Goal: Task Accomplishment & Management: Manage account settings

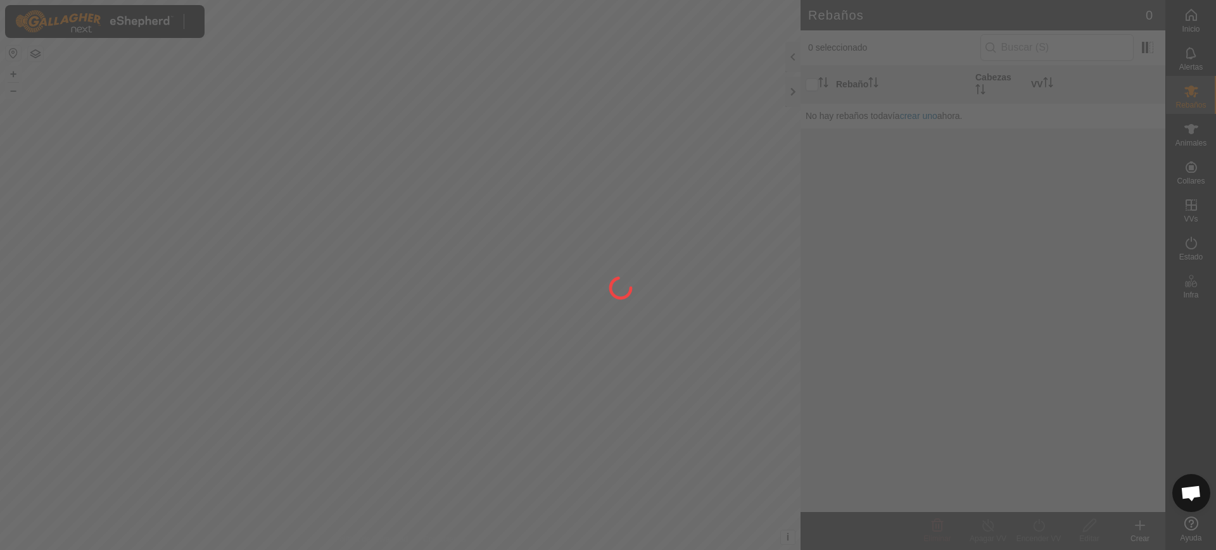
scroll to position [986, 0]
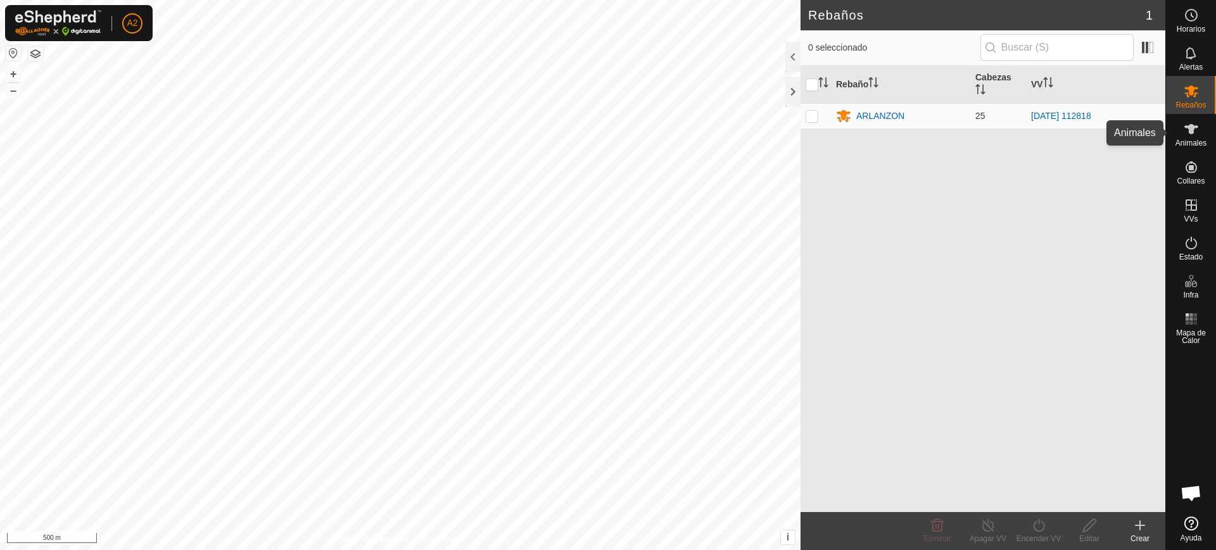
click at [1184, 139] on span "Animales" at bounding box center [1190, 143] width 31 height 8
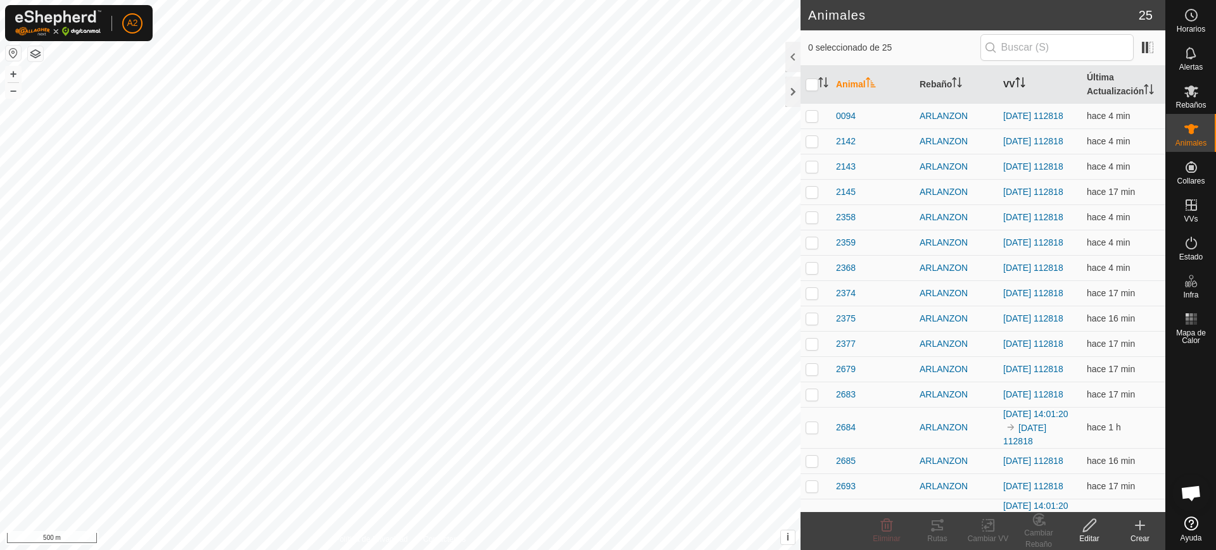
click at [1017, 79] on icon "Activar para ordenar" at bounding box center [1020, 82] width 10 height 10
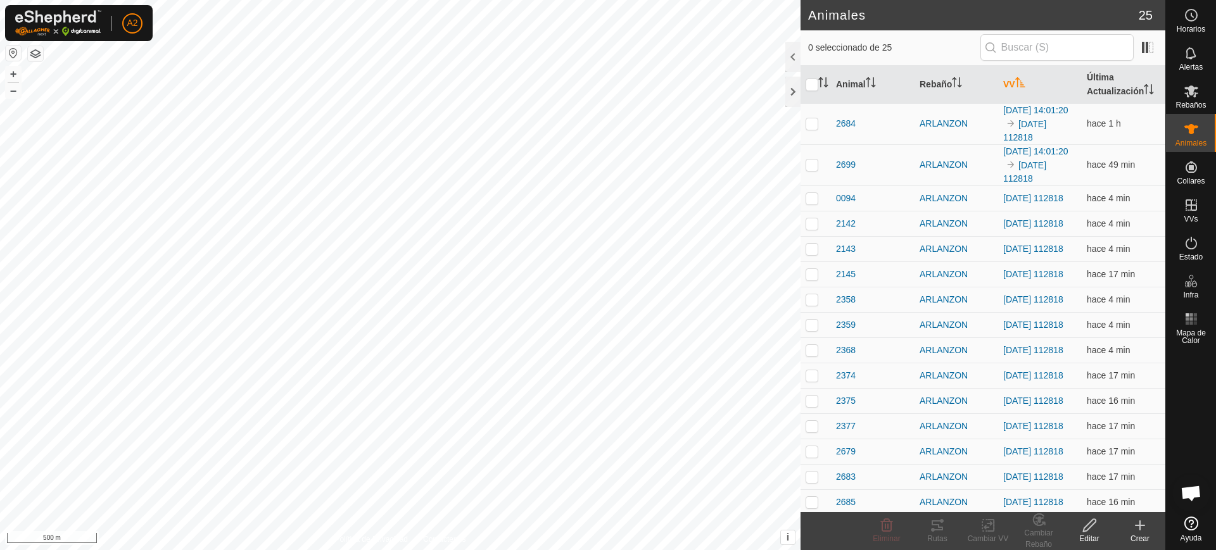
click at [1017, 79] on icon "Activar para ordenar" at bounding box center [1020, 82] width 10 height 10
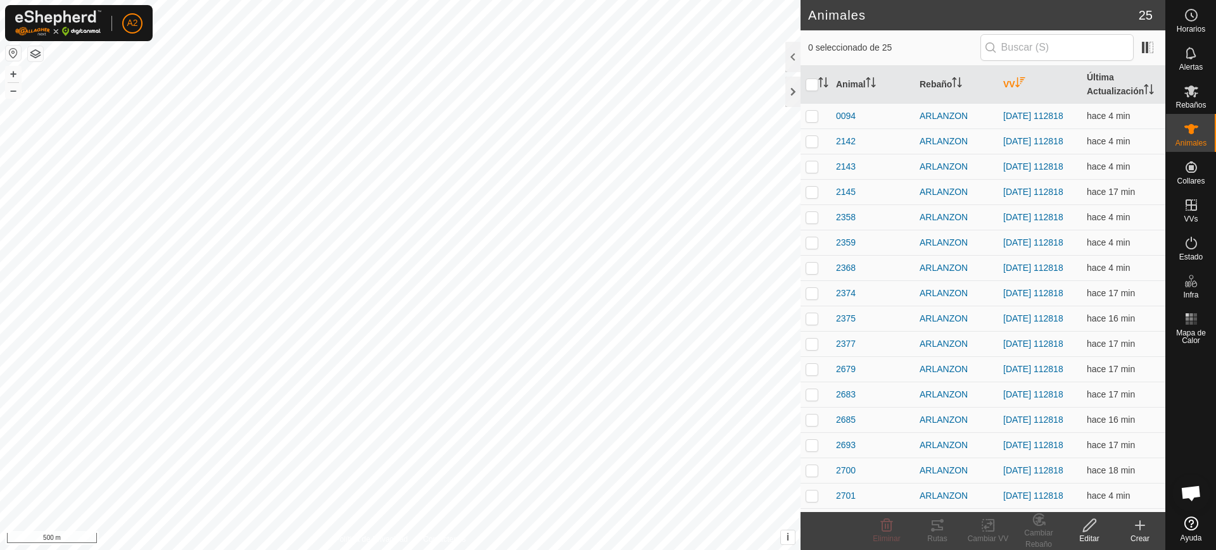
click at [1017, 79] on icon "Activar para ordenar" at bounding box center [1019, 82] width 9 height 10
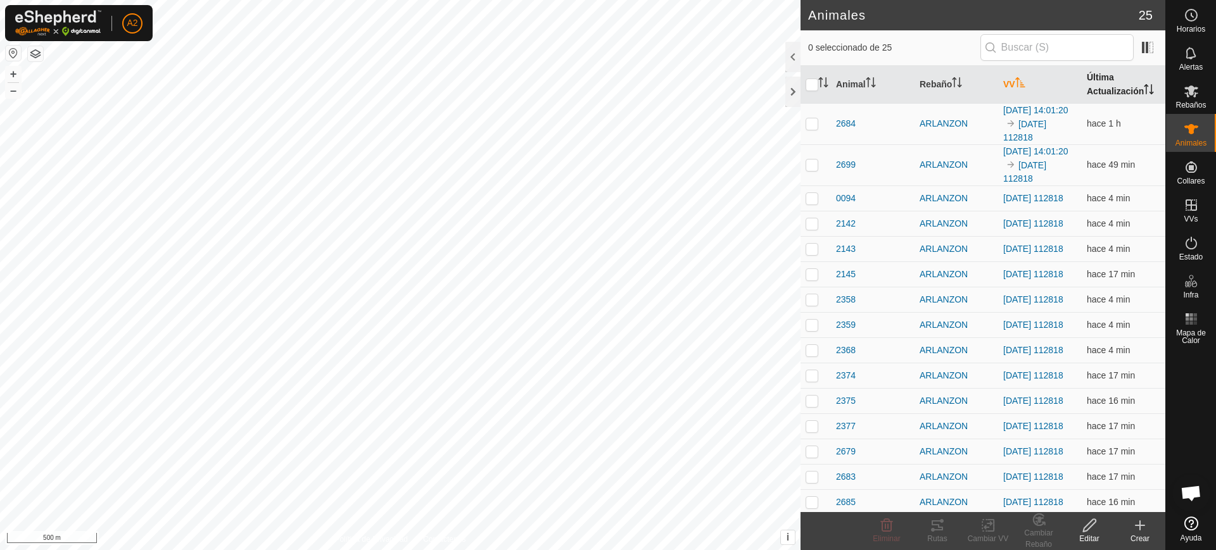
click at [1133, 79] on th "Última Actualización" at bounding box center [1123, 85] width 84 height 38
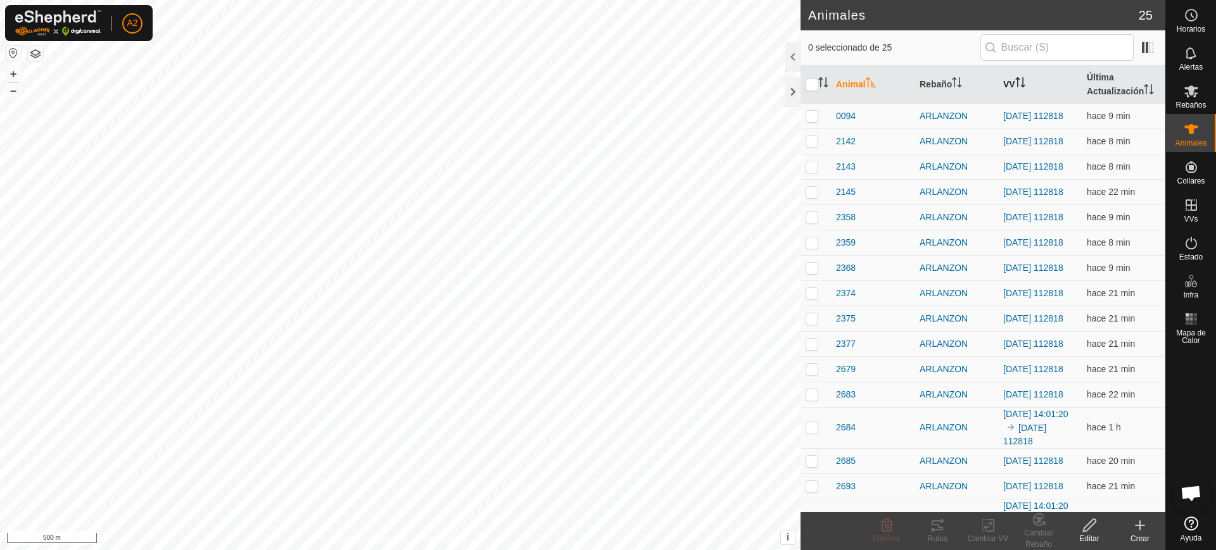
scroll to position [986, 0]
click at [1024, 94] on th "VV" at bounding box center [1040, 85] width 84 height 38
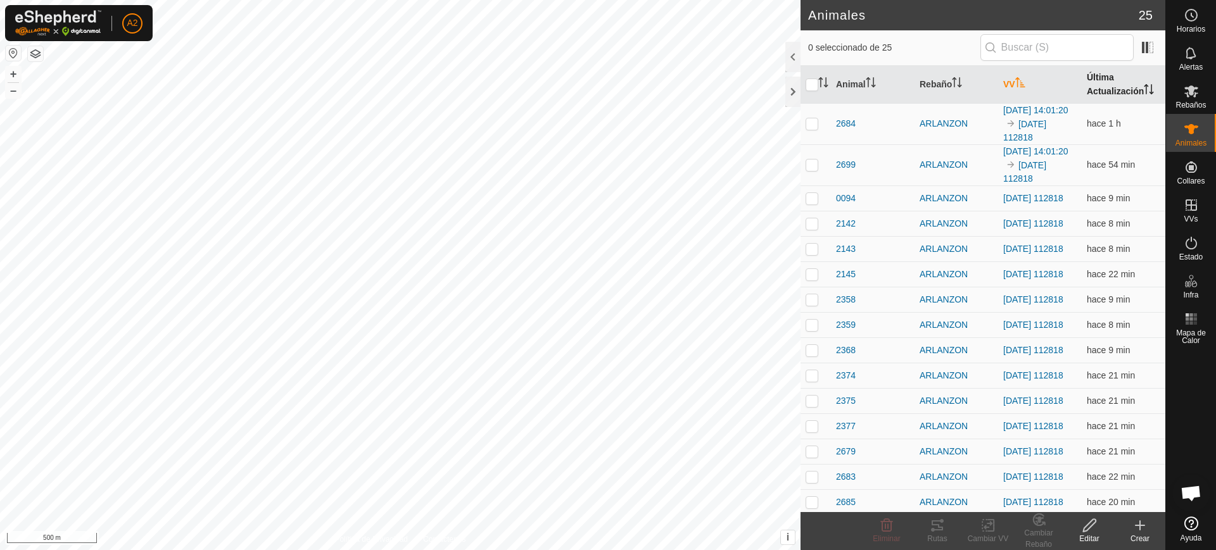
click at [1097, 102] on th "Última Actualización" at bounding box center [1123, 85] width 84 height 38
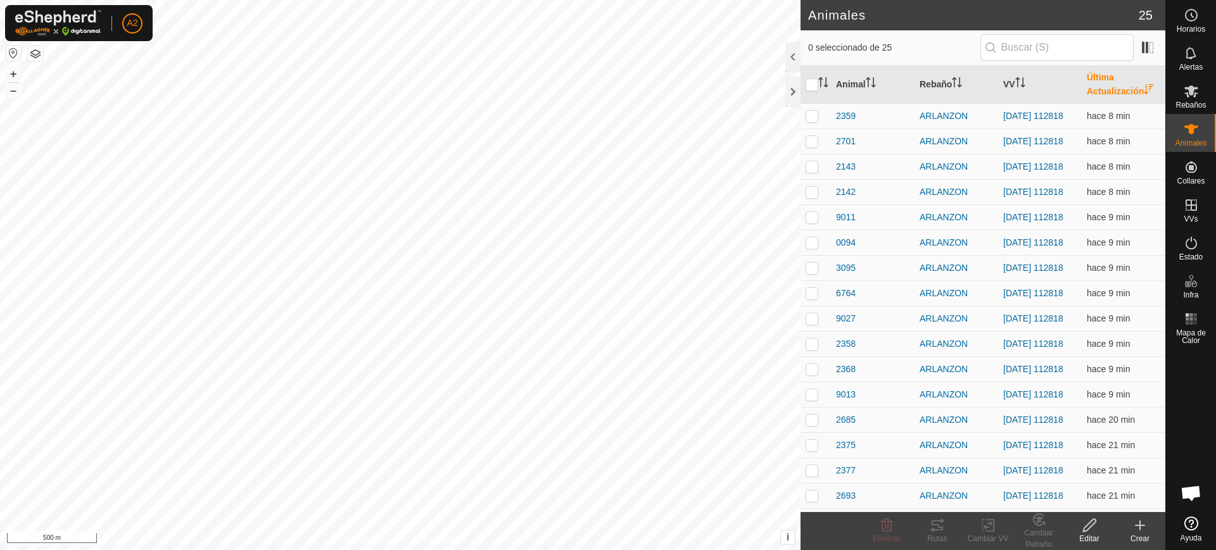
click at [1097, 102] on th "Última Actualización" at bounding box center [1123, 85] width 84 height 38
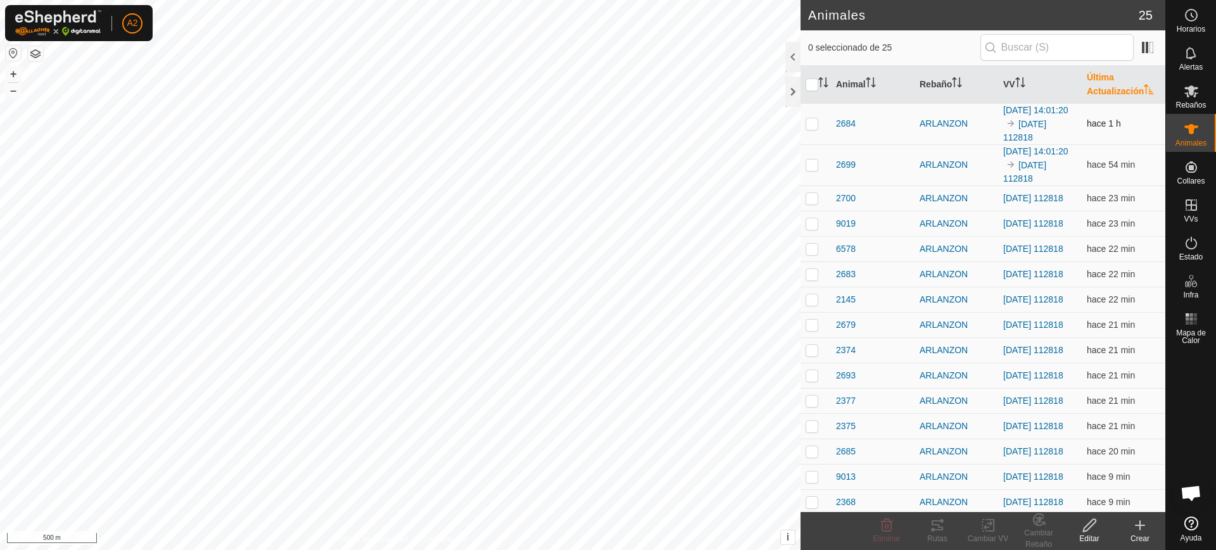
click at [803, 126] on td at bounding box center [815, 123] width 30 height 41
checkbox input "true"
click at [812, 170] on p-checkbox at bounding box center [811, 165] width 13 height 10
checkbox input "true"
click at [141, 22] on p-avatar "A2" at bounding box center [132, 23] width 20 height 20
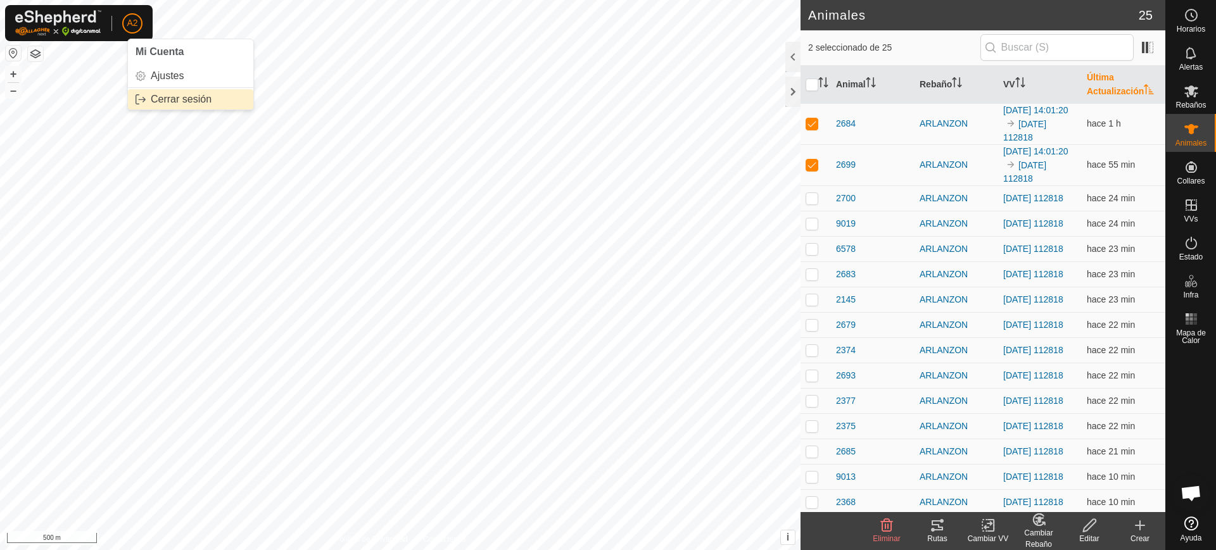
click at [177, 103] on link "Cerrar sesión" at bounding box center [190, 99] width 125 height 20
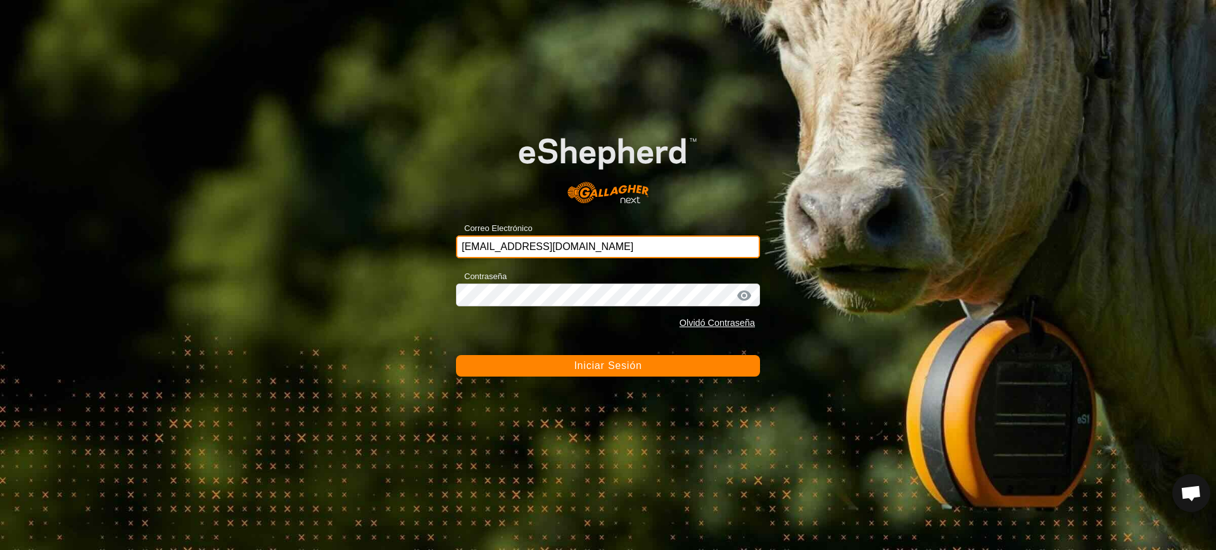
click at [634, 248] on input "asanda@correoganadero.es" at bounding box center [608, 247] width 304 height 23
drag, startPoint x: 634, startPoint y: 248, endPoint x: 407, endPoint y: 236, distance: 227.0
click at [407, 236] on div "Correo Electrónico asanda@correoganadero.es Contraseña Olvidó Contraseña Inicia…" at bounding box center [608, 275] width 1216 height 550
type input "olegario-arranz@correoganadero.es"
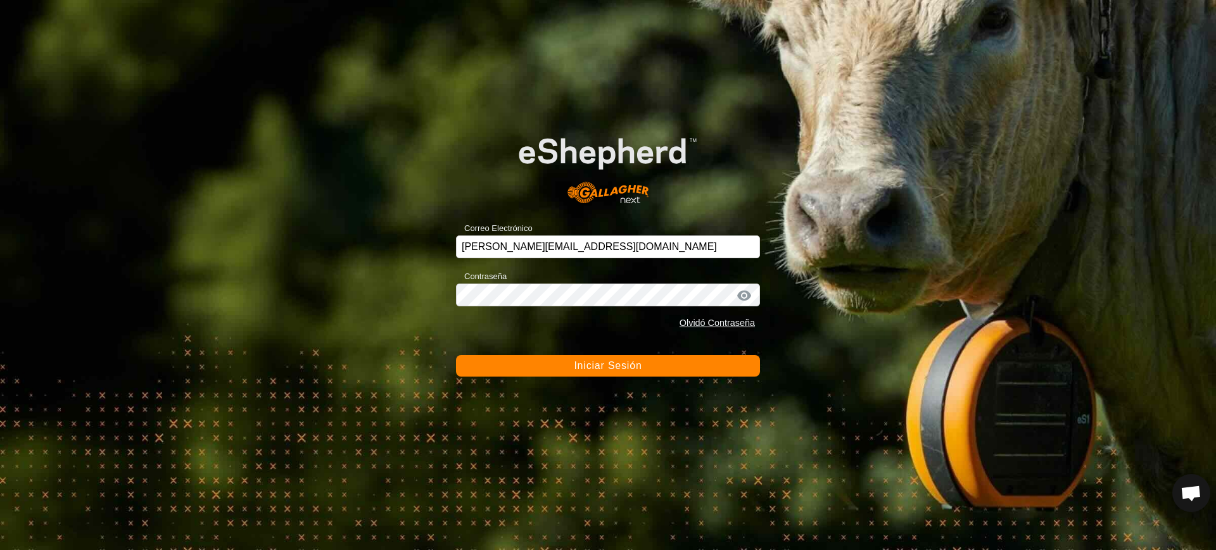
click at [570, 369] on button "Iniciar Sesión" at bounding box center [608, 366] width 304 height 22
